Goal: Check status: Check status

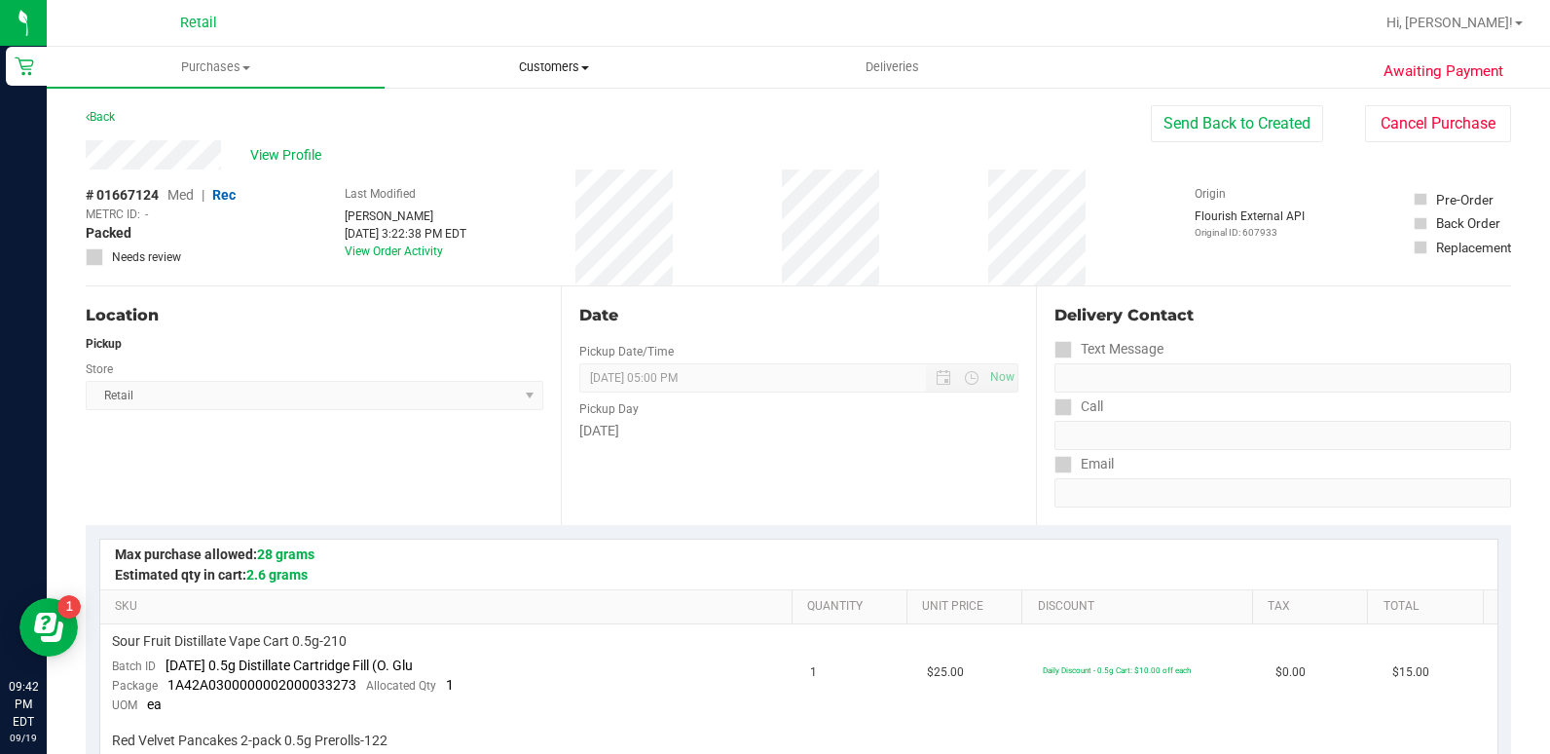
click at [559, 49] on uib-tab-heading "Customers All customers Add a new customer All physicians" at bounding box center [554, 67] width 336 height 39
click at [508, 119] on span "All customers" at bounding box center [455, 117] width 140 height 17
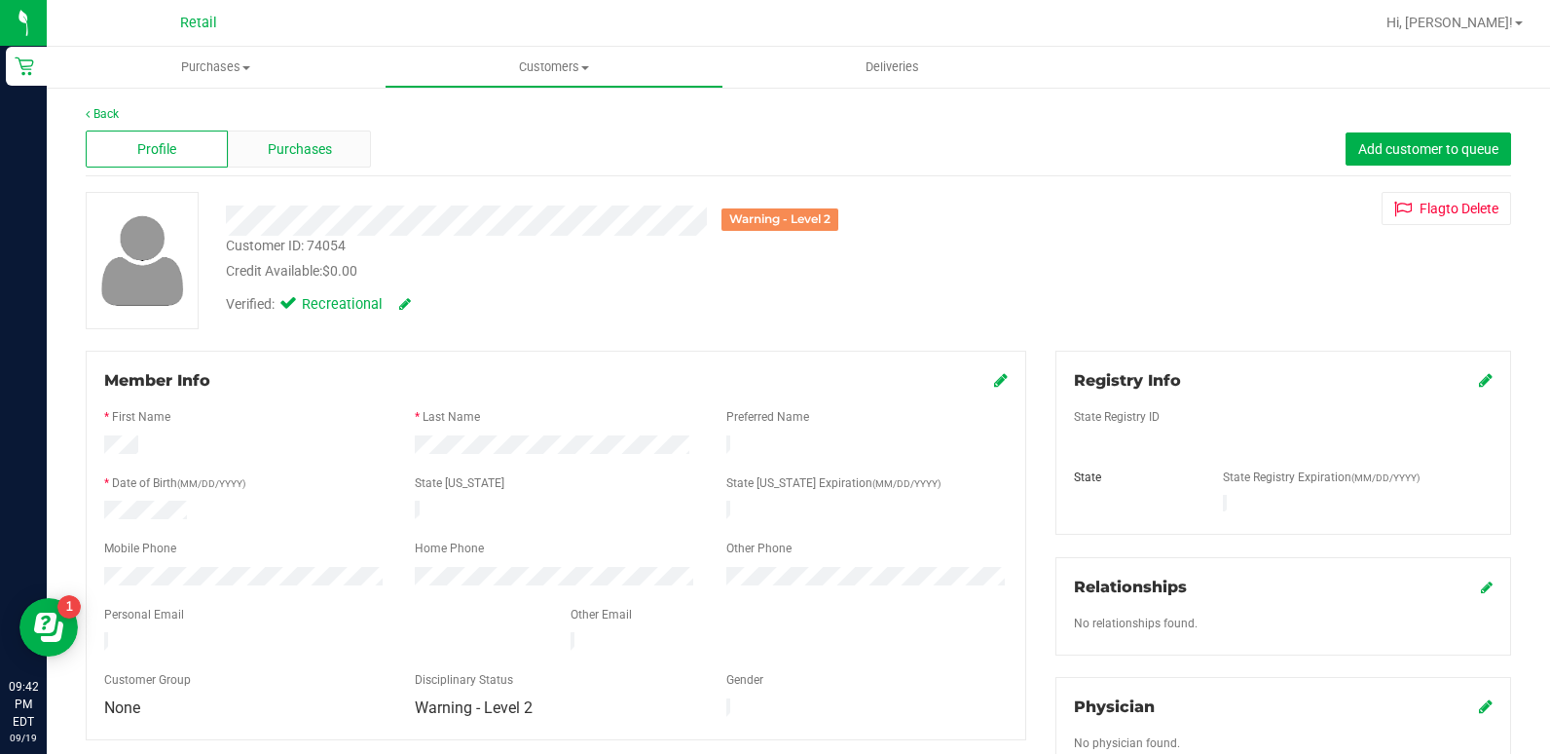
click at [308, 135] on div "Purchases" at bounding box center [299, 148] width 142 height 37
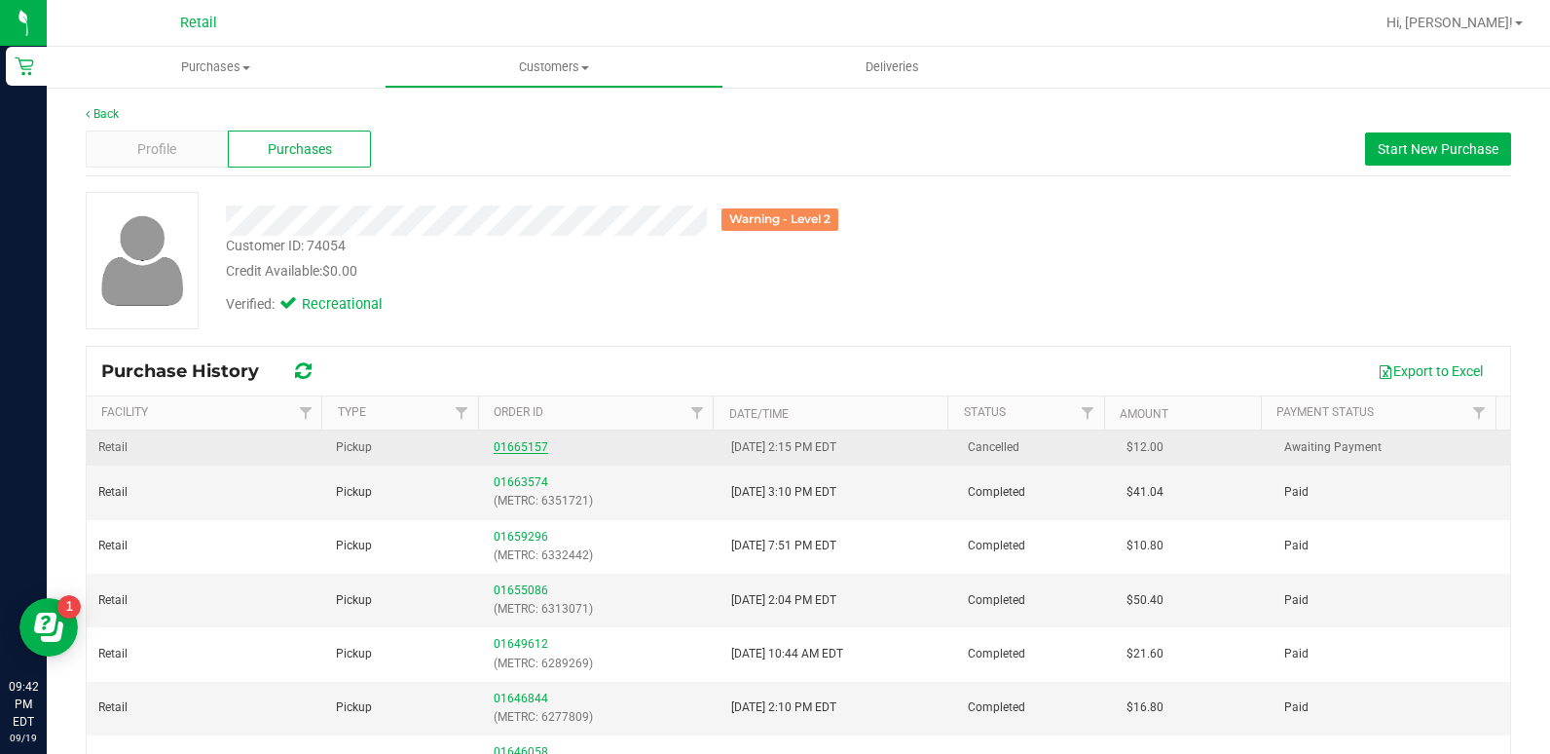
click at [503, 449] on link "01665157" at bounding box center [521, 447] width 55 height 14
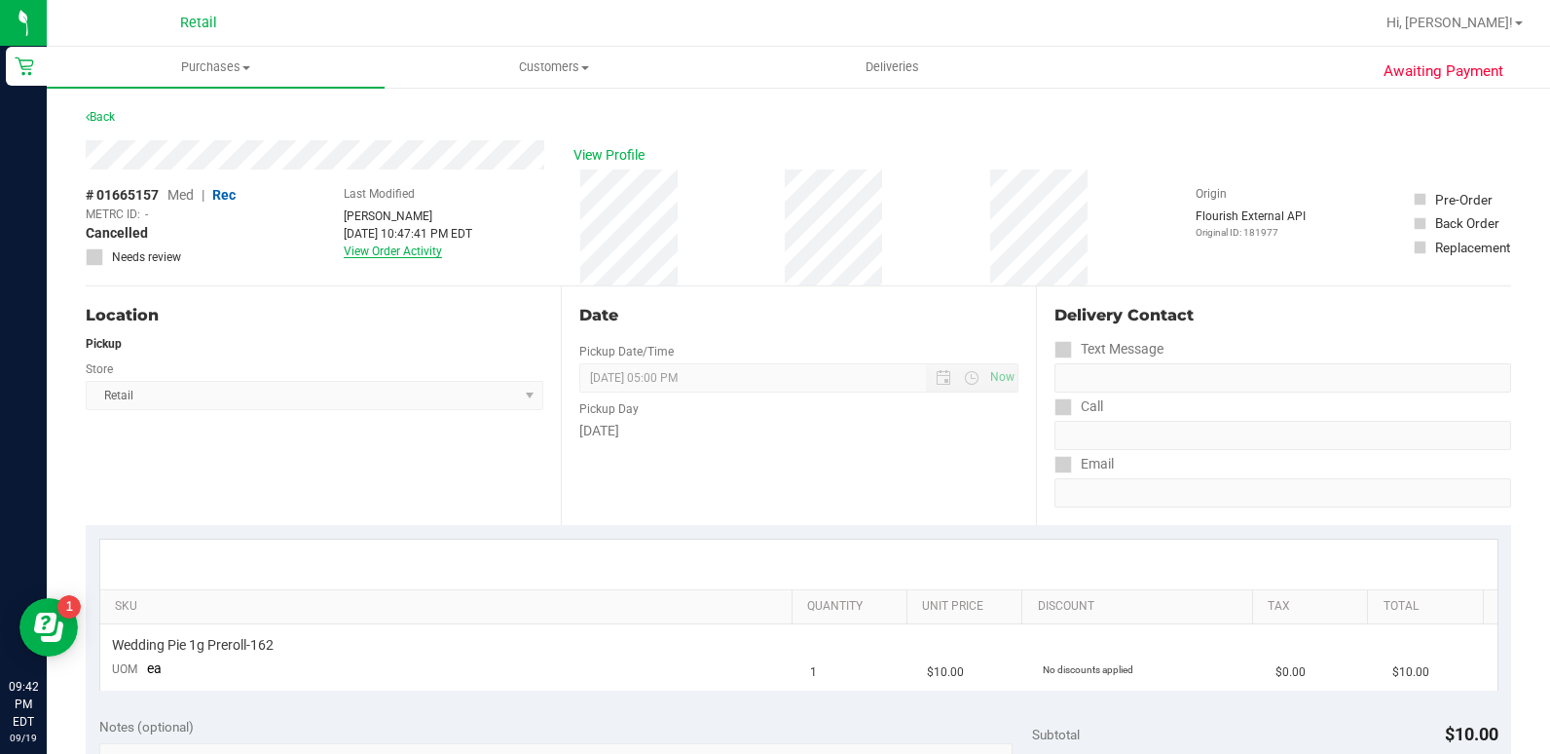
click at [407, 249] on link "View Order Activity" at bounding box center [393, 251] width 98 height 14
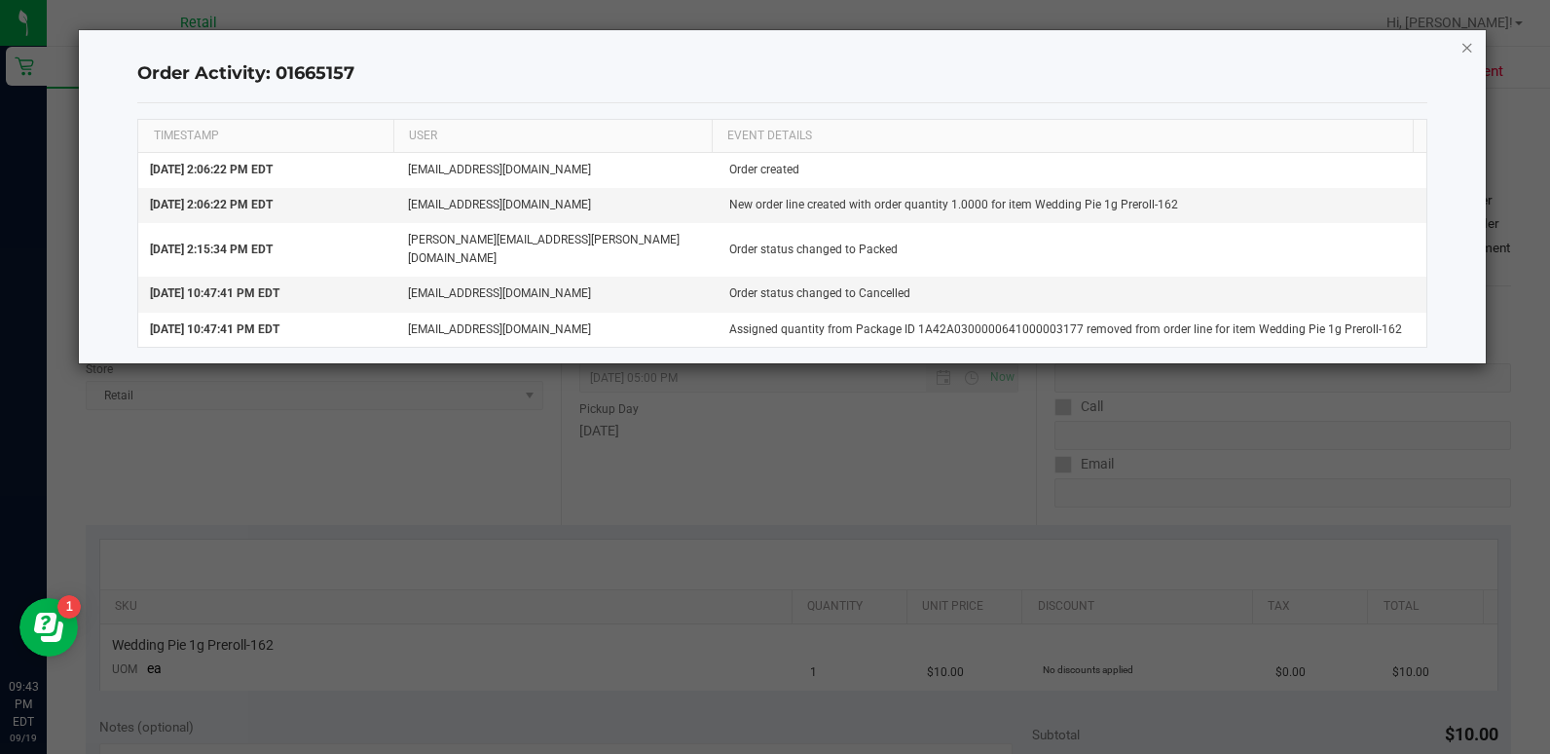
click at [1469, 46] on icon "button" at bounding box center [1467, 46] width 14 height 23
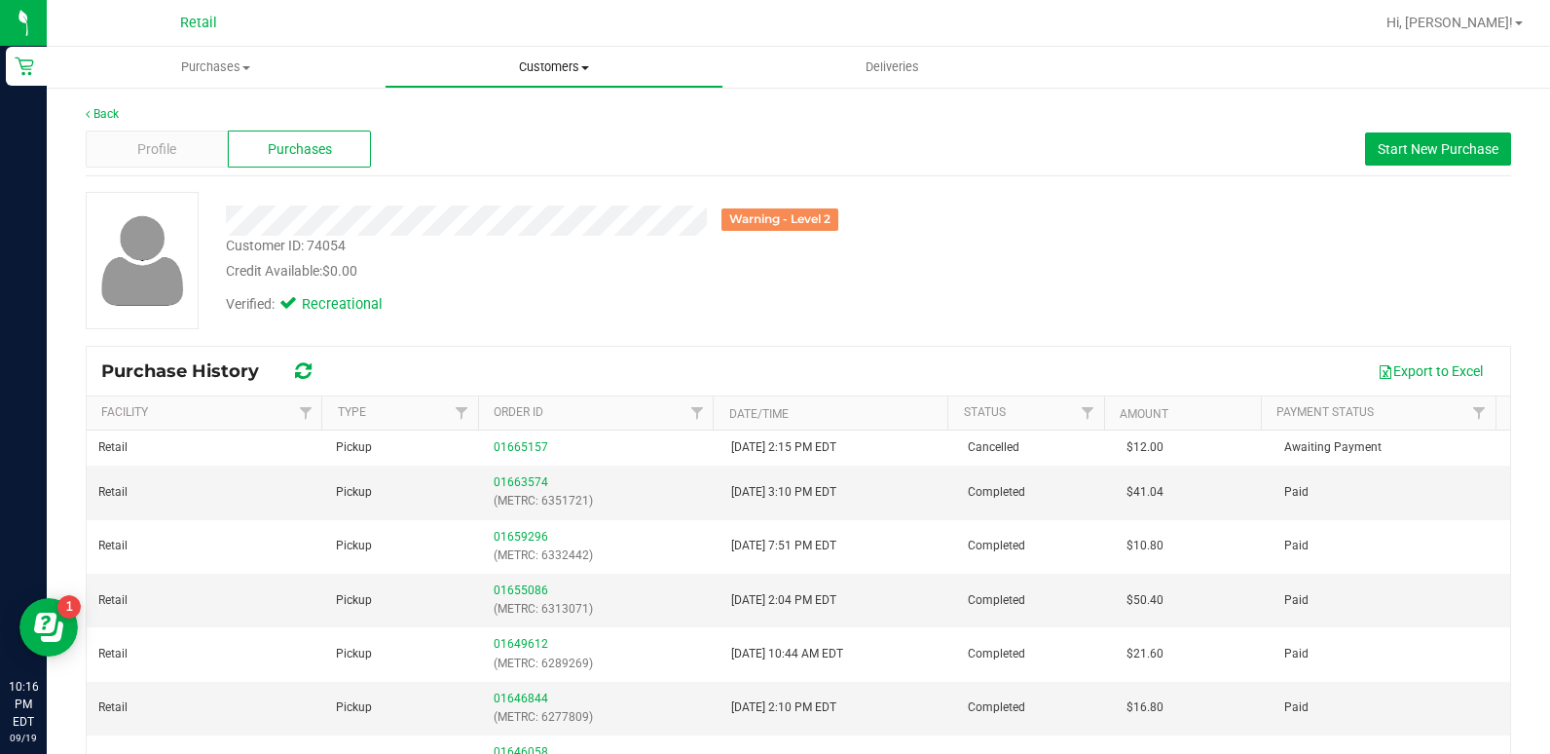
click at [531, 55] on uib-tab-heading "Customers All customers Add a new customer All physicians" at bounding box center [554, 67] width 336 height 39
click at [508, 118] on span "All customers" at bounding box center [455, 117] width 140 height 17
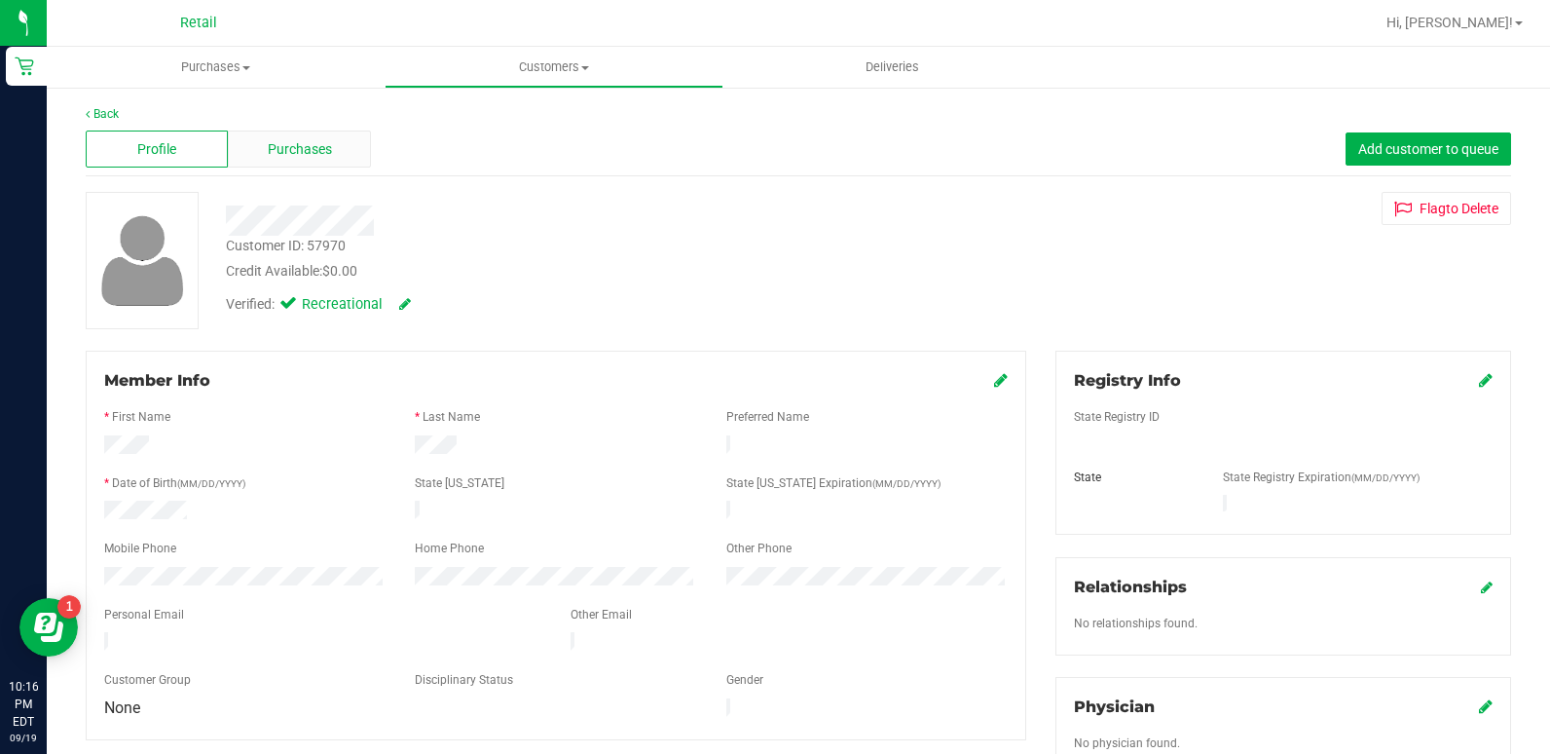
click at [296, 148] on span "Purchases" at bounding box center [300, 149] width 64 height 20
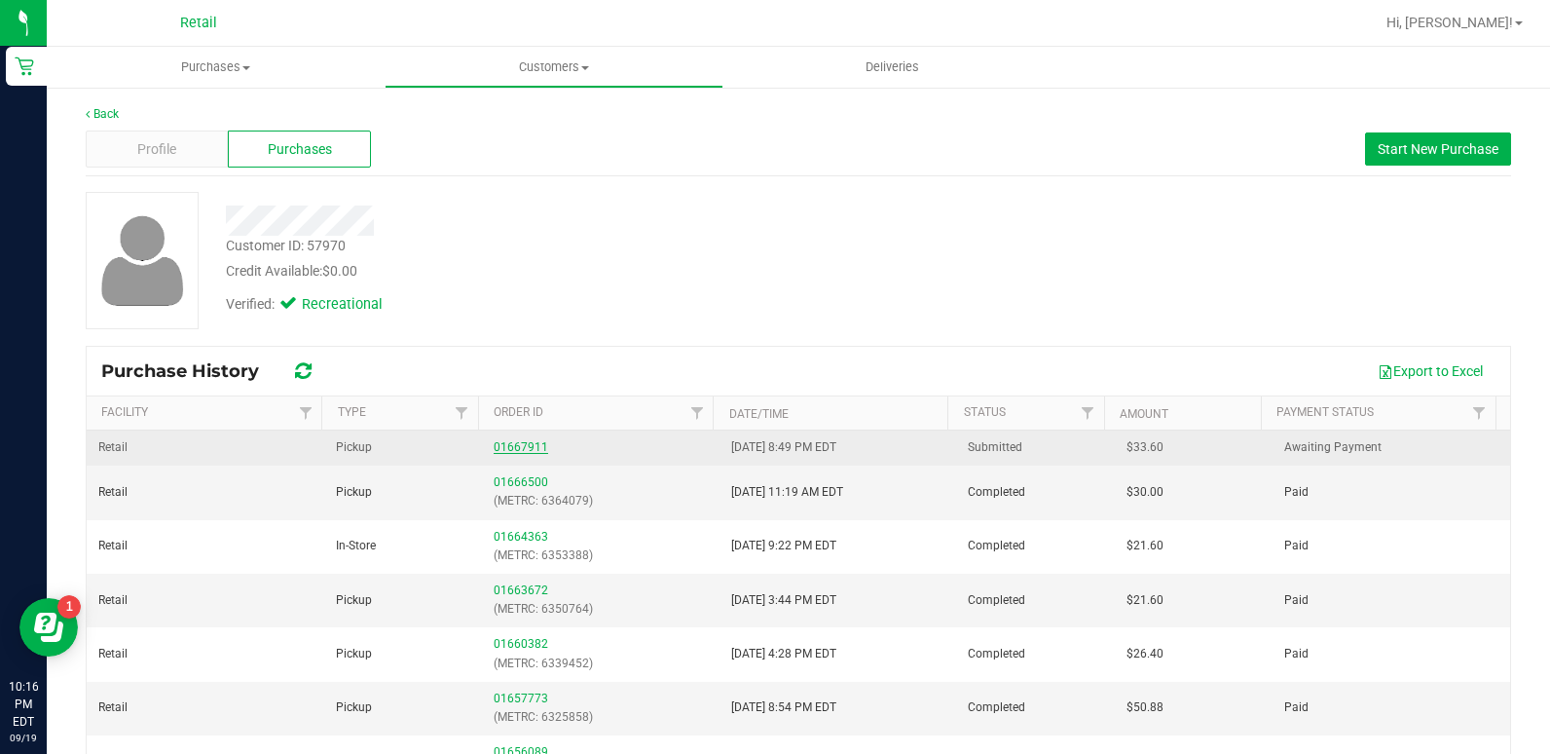
click at [525, 450] on link "01667911" at bounding box center [521, 447] width 55 height 14
